Goal: Task Accomplishment & Management: Complete application form

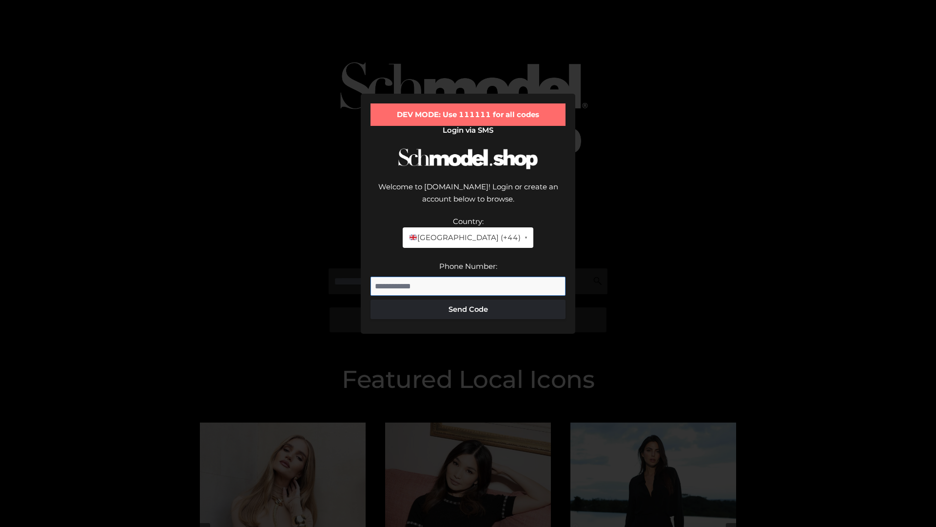
click at [468, 277] on input "Phone Number:" at bounding box center [468, 287] width 195 height 20
type input "**********"
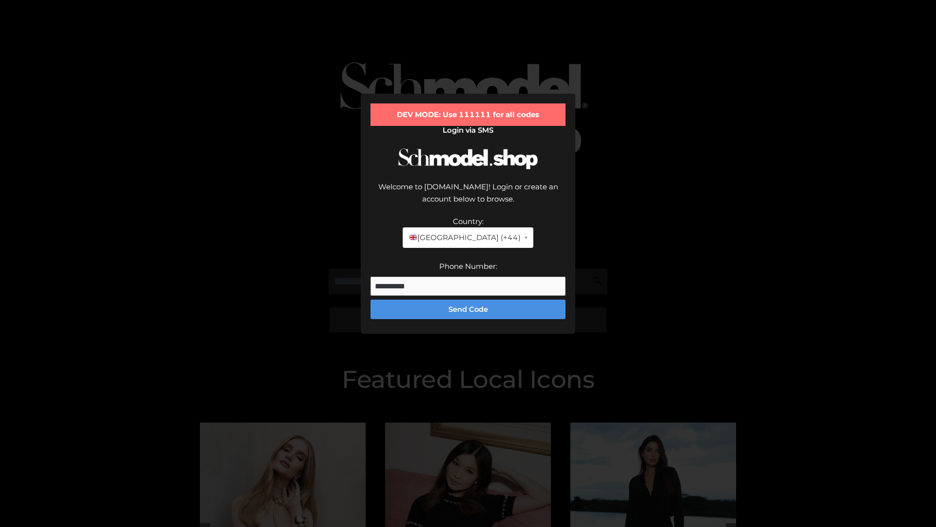
click at [468, 299] on button "Send Code" at bounding box center [468, 309] width 195 height 20
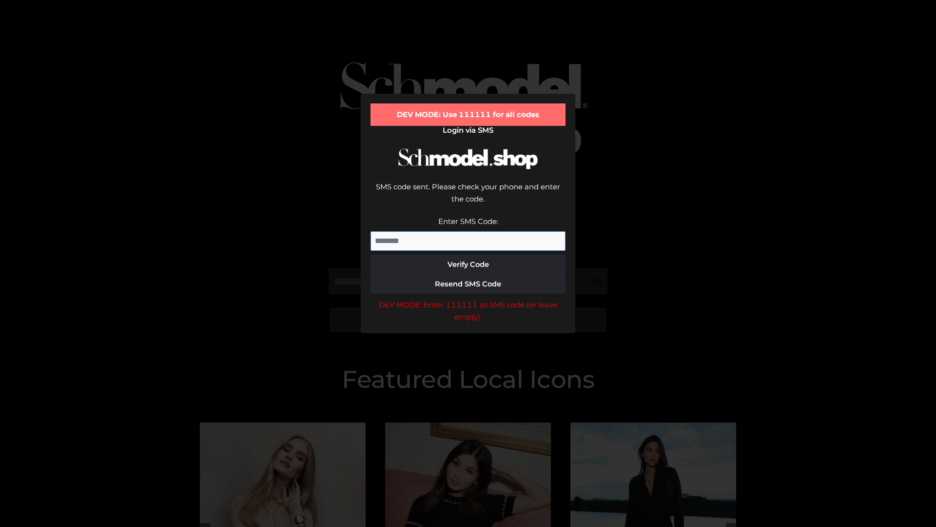
click at [468, 231] on input "Enter SMS Code:" at bounding box center [468, 241] width 195 height 20
type input "******"
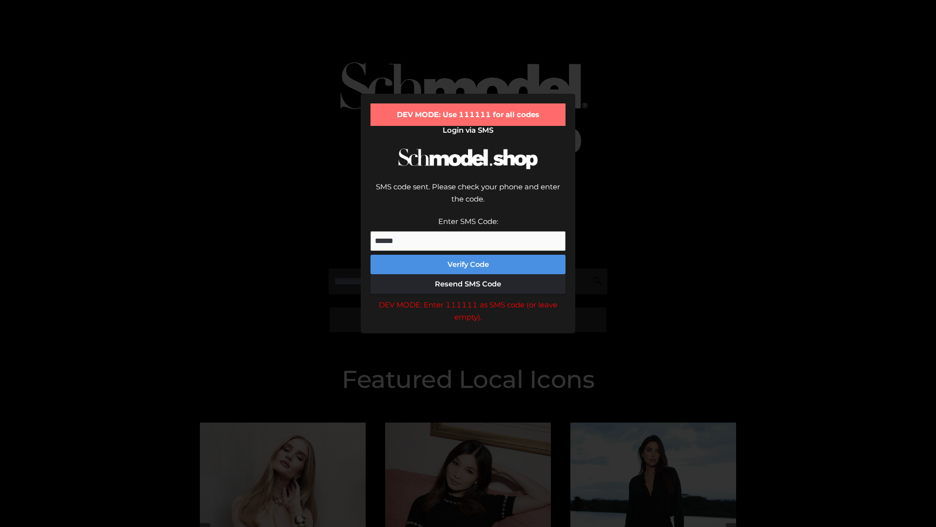
click at [468, 255] on button "Verify Code" at bounding box center [468, 265] width 195 height 20
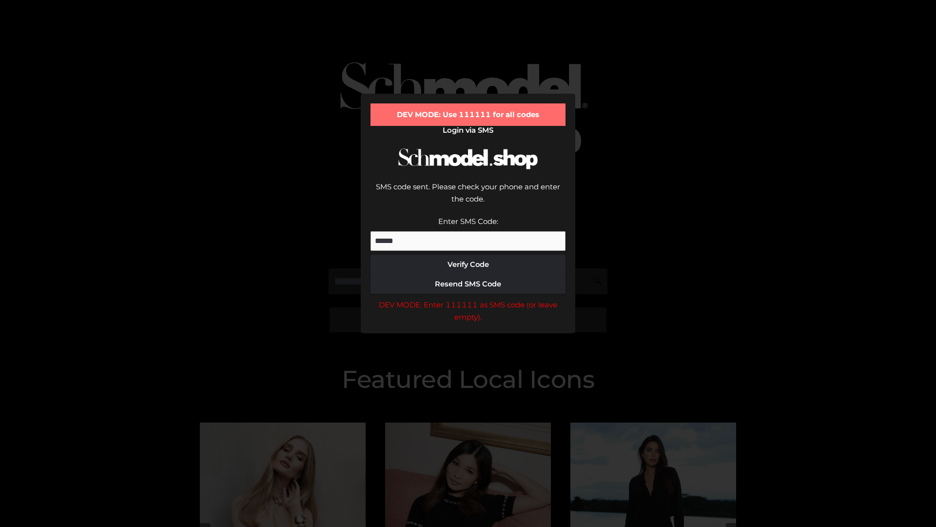
click at [468, 298] on div "DEV MODE: Enter 111111 as SMS code (or leave empty)." at bounding box center [468, 310] width 195 height 25
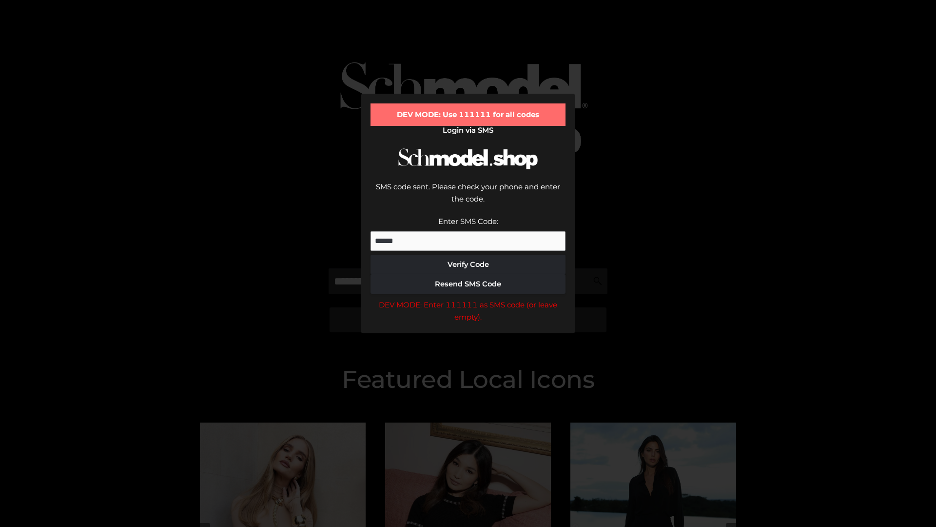
click at [468, 298] on div "DEV MODE: Enter 111111 as SMS code (or leave empty)." at bounding box center [468, 310] width 195 height 25
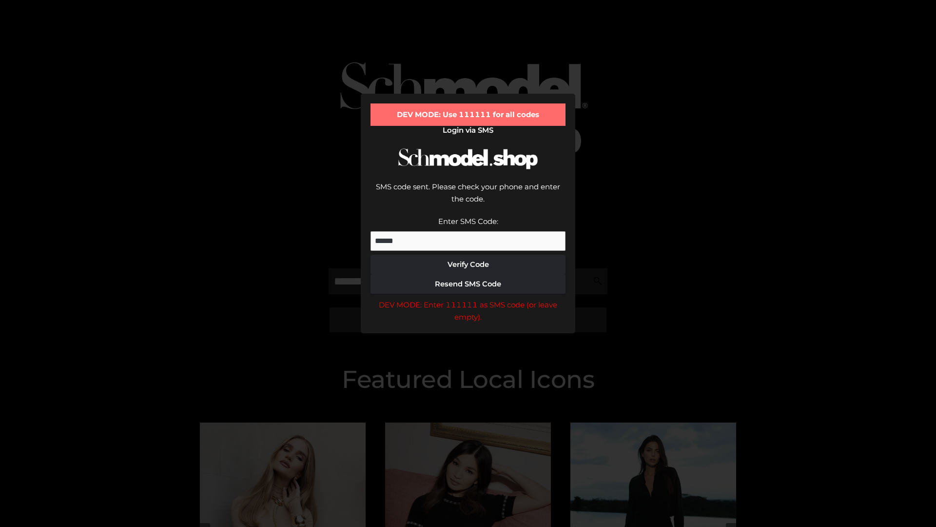
click at [468, 298] on div "DEV MODE: Enter 111111 as SMS code (or leave empty)." at bounding box center [468, 310] width 195 height 25
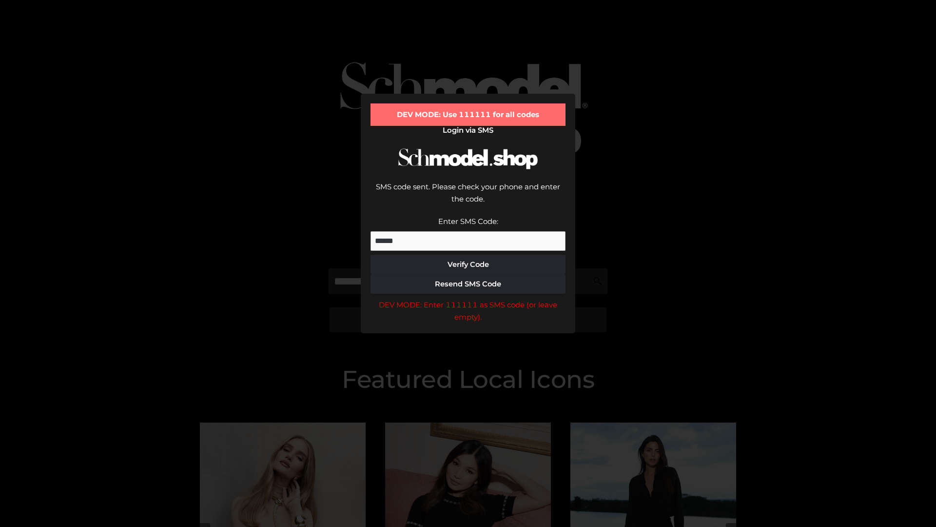
click at [468, 298] on div "DEV MODE: Enter 111111 as SMS code (or leave empty)." at bounding box center [468, 310] width 195 height 25
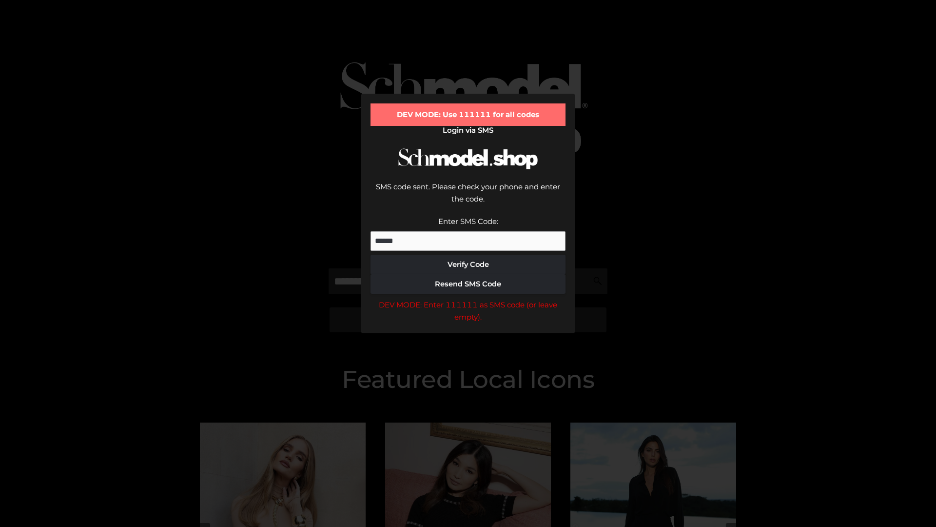
click at [468, 298] on div "DEV MODE: Enter 111111 as SMS code (or leave empty)." at bounding box center [468, 310] width 195 height 25
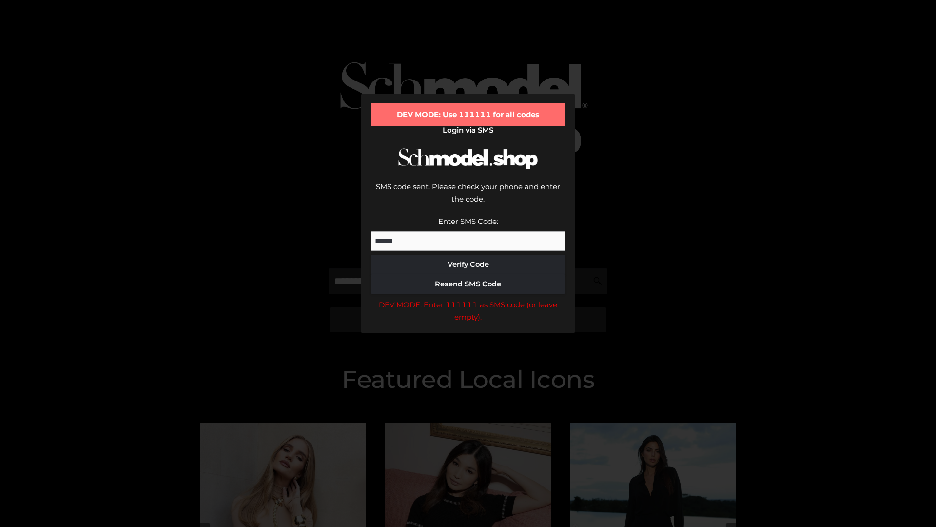
click at [468, 298] on div "DEV MODE: Enter 111111 as SMS code (or leave empty)." at bounding box center [468, 310] width 195 height 25
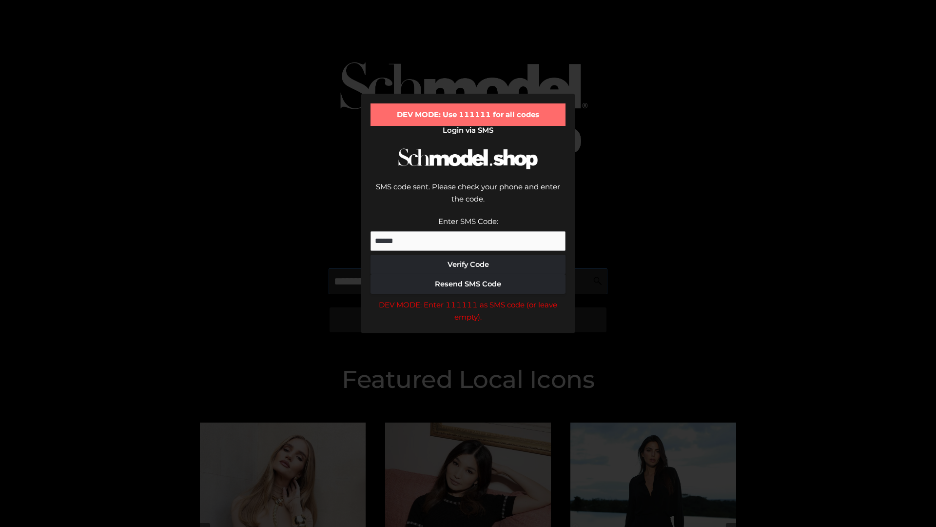
scroll to position [0, 50]
click at [468, 298] on div "DEV MODE: Enter 111111 as SMS code (or leave empty)." at bounding box center [468, 310] width 195 height 25
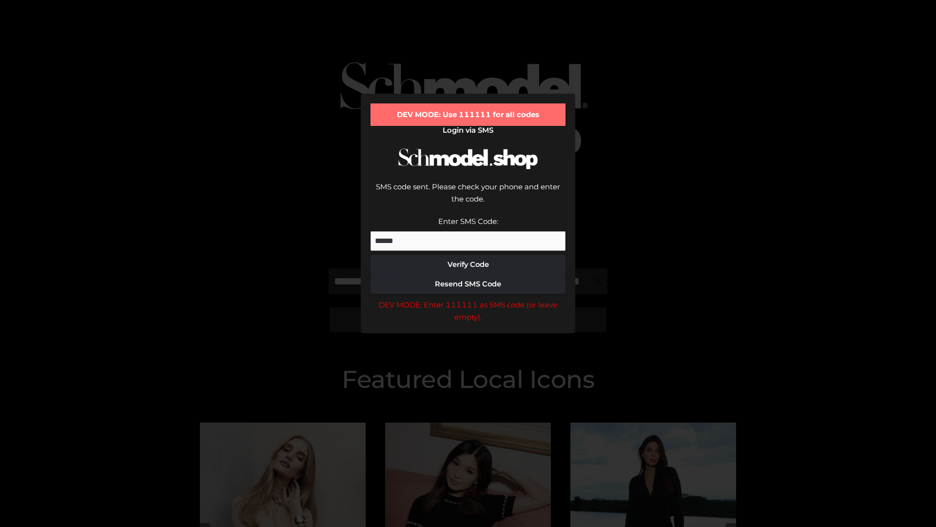
click at [468, 298] on div "DEV MODE: Enter 111111 as SMS code (or leave empty)." at bounding box center [468, 310] width 195 height 25
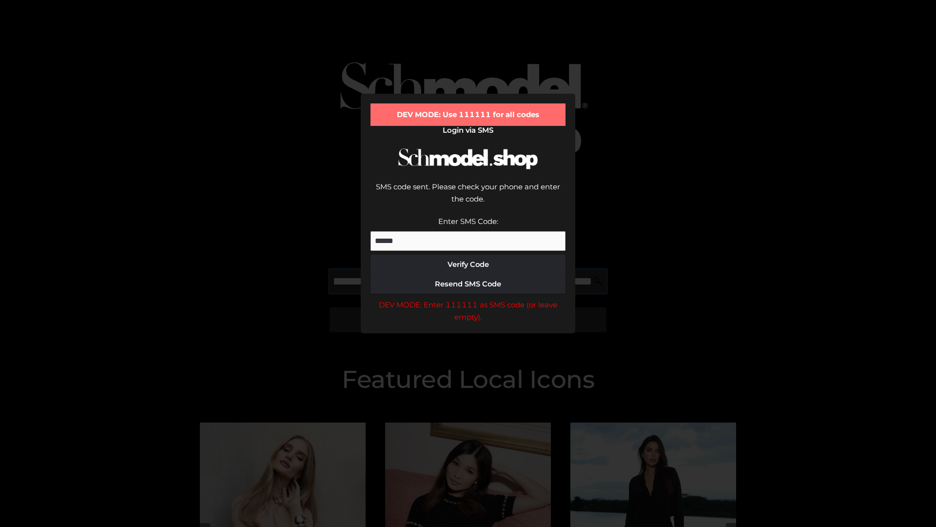
scroll to position [0, 106]
click at [468, 298] on div "DEV MODE: Enter 111111 as SMS code (or leave empty)." at bounding box center [468, 310] width 195 height 25
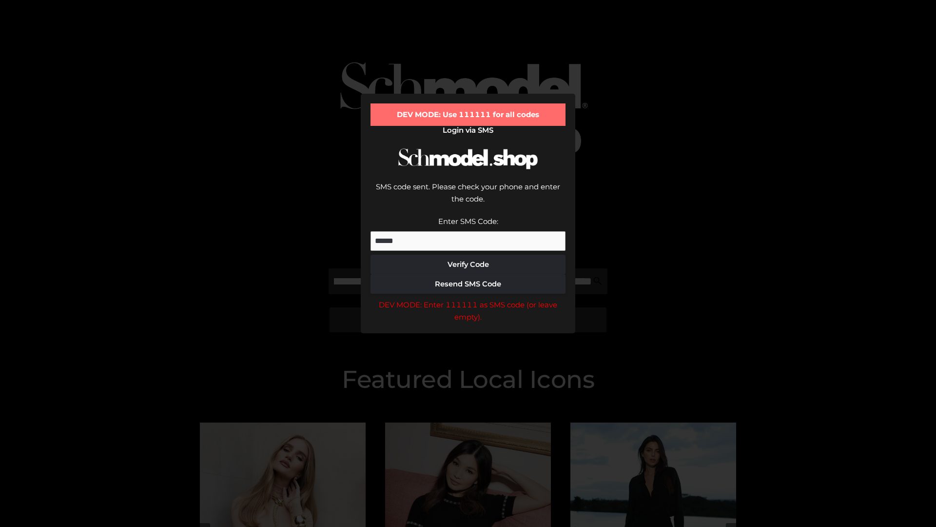
click at [468, 298] on div "DEV MODE: Enter 111111 as SMS code (or leave empty)." at bounding box center [468, 310] width 195 height 25
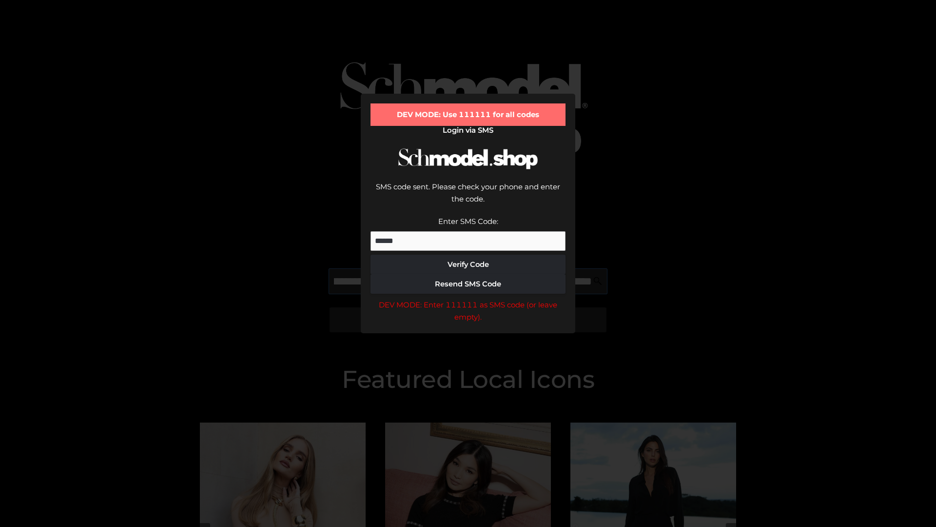
scroll to position [0, 165]
click at [468, 298] on div "DEV MODE: Enter 111111 as SMS code (or leave empty)." at bounding box center [468, 310] width 195 height 25
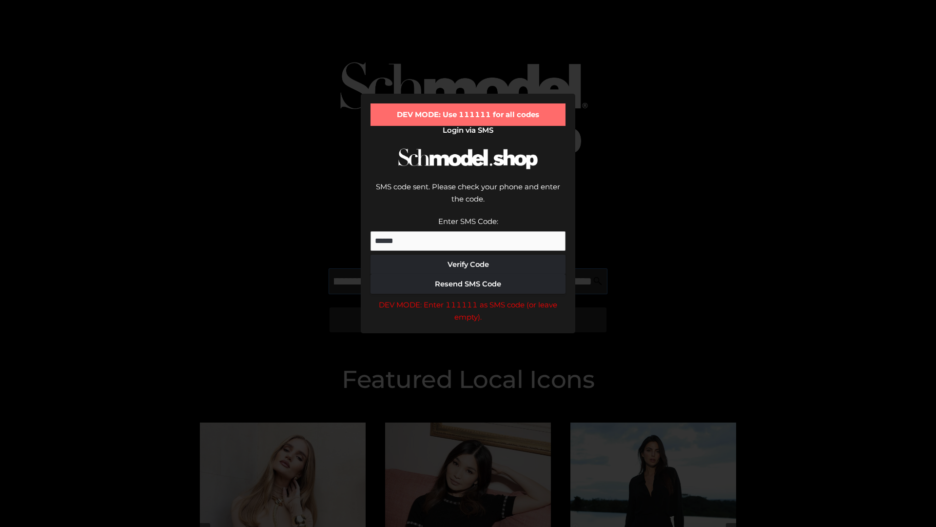
type input "**********"
click at [468, 298] on div "DEV MODE: Enter 111111 as SMS code (or leave empty)." at bounding box center [468, 310] width 195 height 25
